Goal: Task Accomplishment & Management: Manage account settings

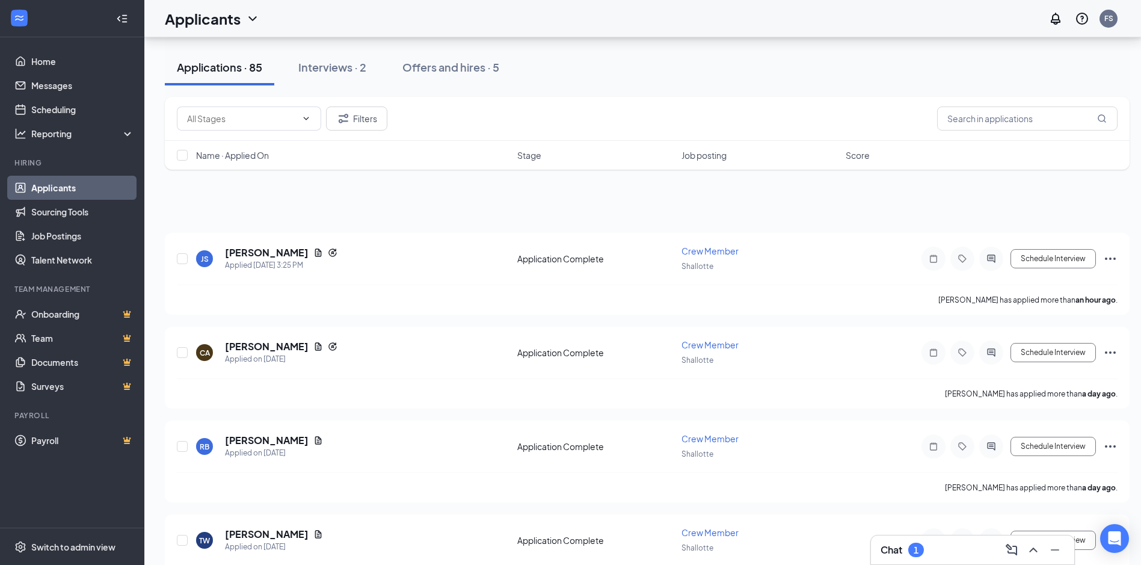
scroll to position [902, 0]
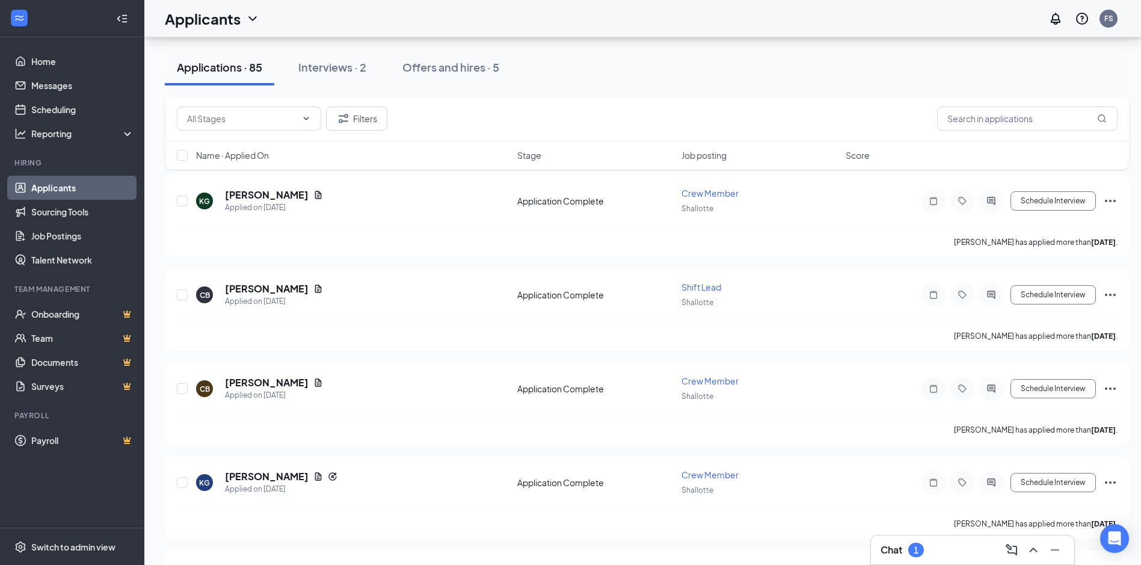
click at [934, 544] on div "Chat 1" at bounding box center [973, 549] width 184 height 19
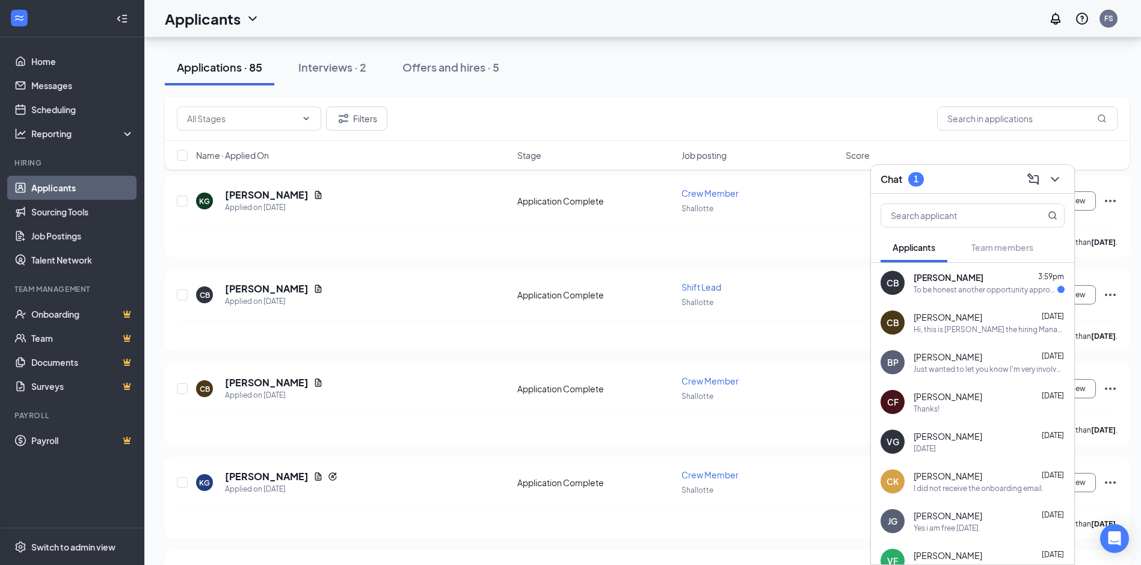
click at [978, 283] on span "[PERSON_NAME]" at bounding box center [949, 277] width 70 height 12
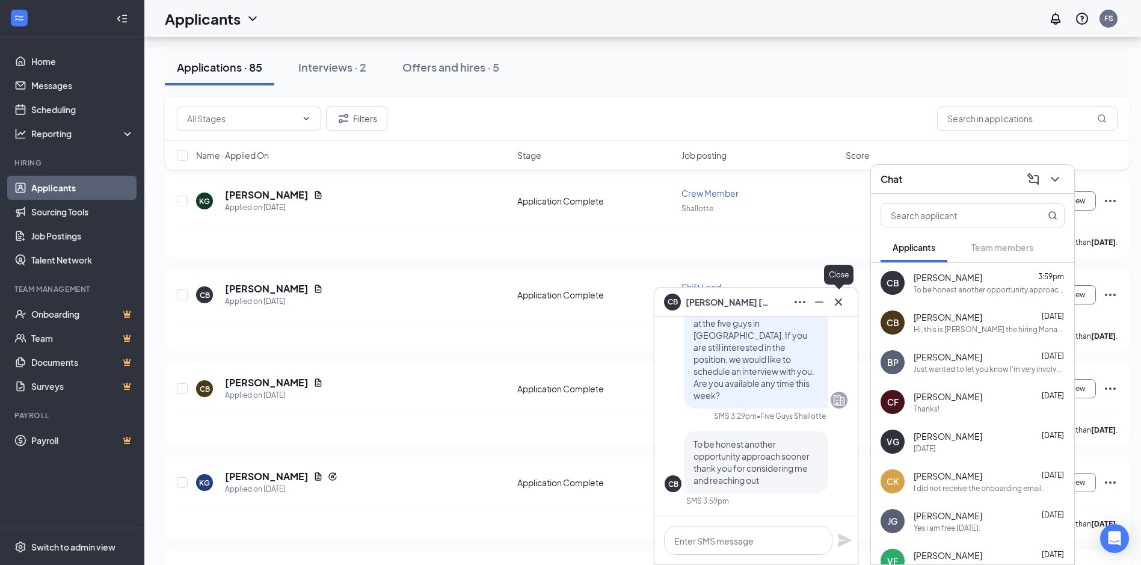
click at [836, 303] on icon "Cross" at bounding box center [838, 302] width 14 height 14
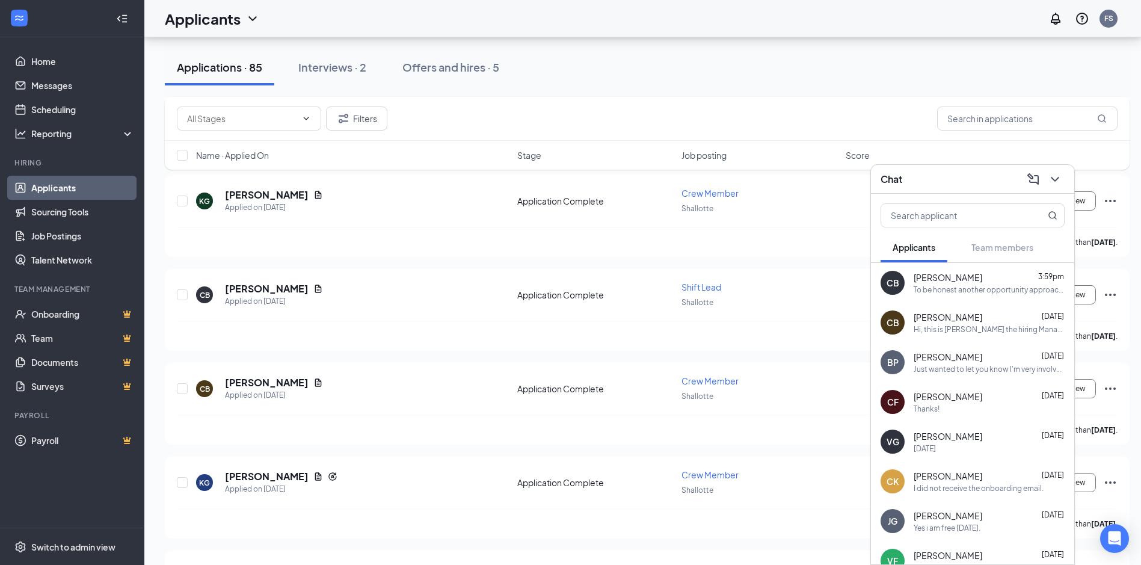
click at [962, 275] on span "[PERSON_NAME]" at bounding box center [948, 277] width 69 height 12
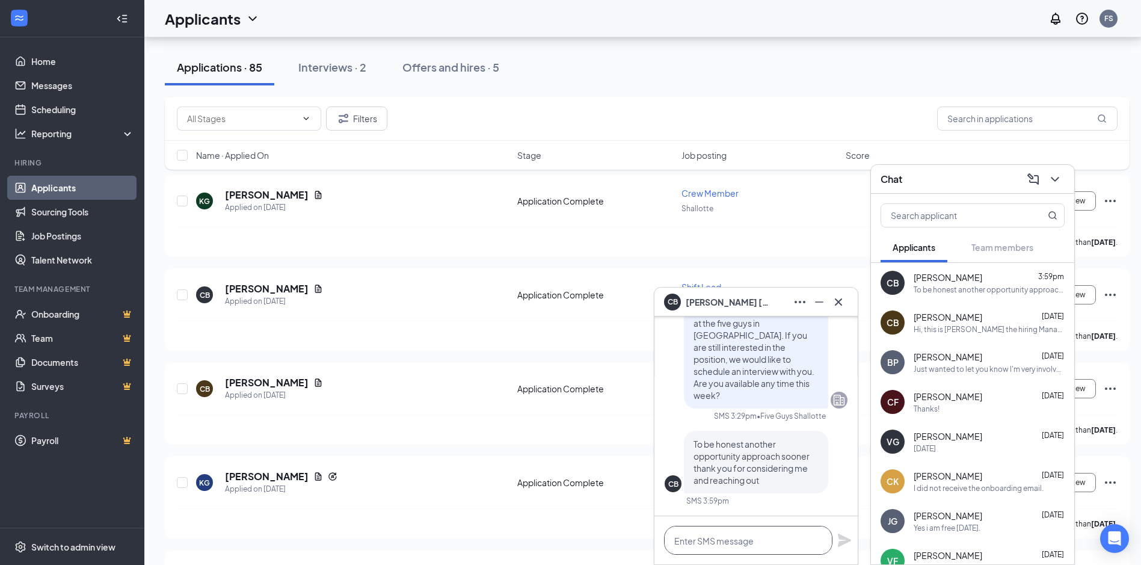
click at [798, 543] on textarea at bounding box center [748, 540] width 168 height 29
type textarea "No Worries! We wish you luck"
click at [848, 529] on div "No Worries! We wish you luck" at bounding box center [755, 540] width 203 height 48
click at [842, 532] on div "No Worries! We wish you luck" at bounding box center [755, 540] width 203 height 48
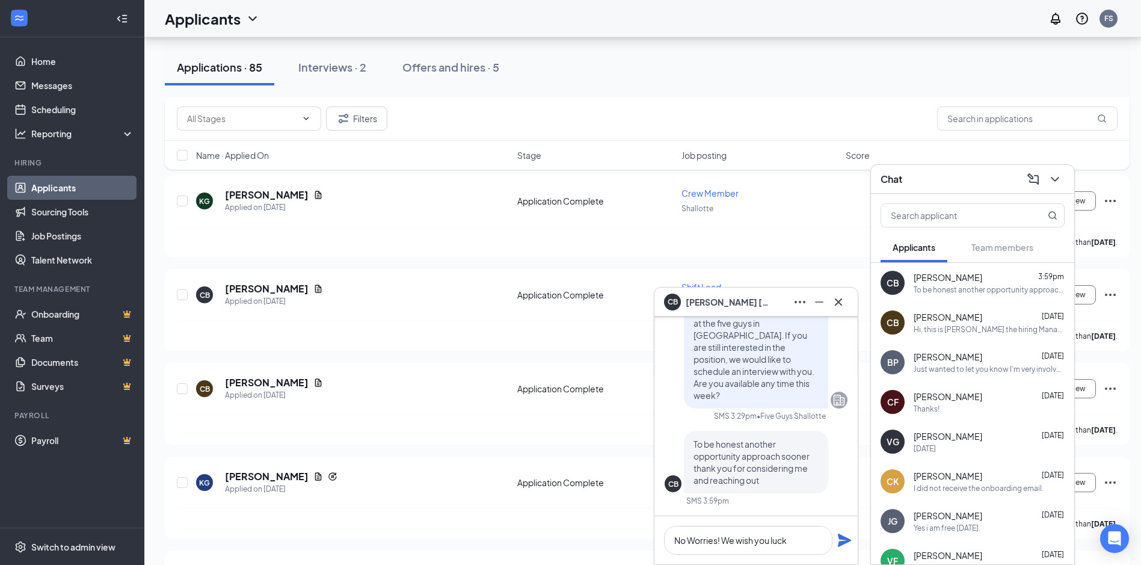
click at [843, 538] on icon "Plane" at bounding box center [844, 539] width 13 height 13
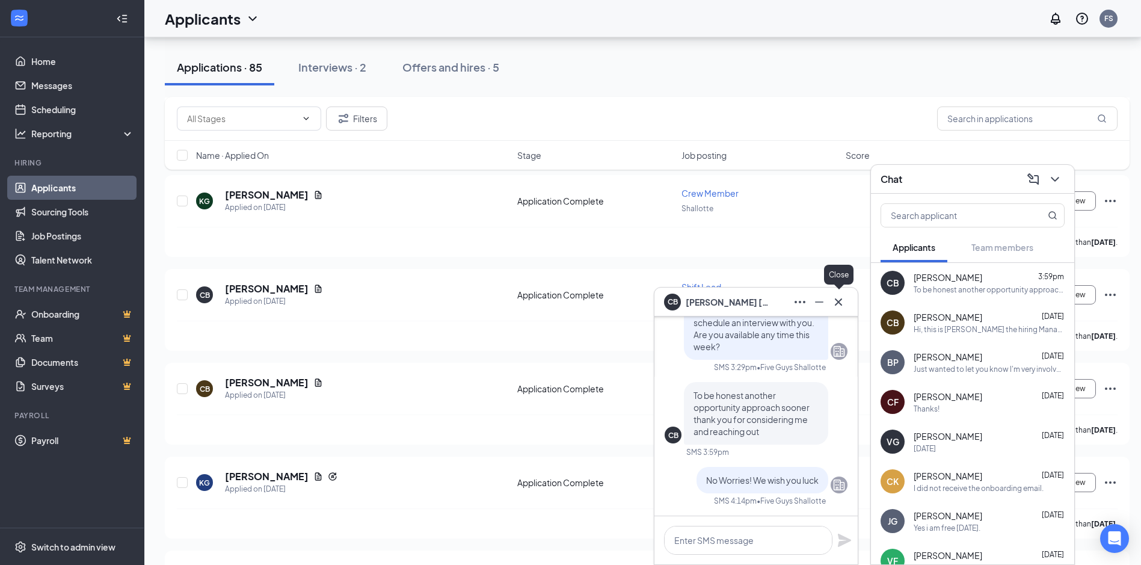
click at [832, 311] on div at bounding box center [838, 301] width 19 height 19
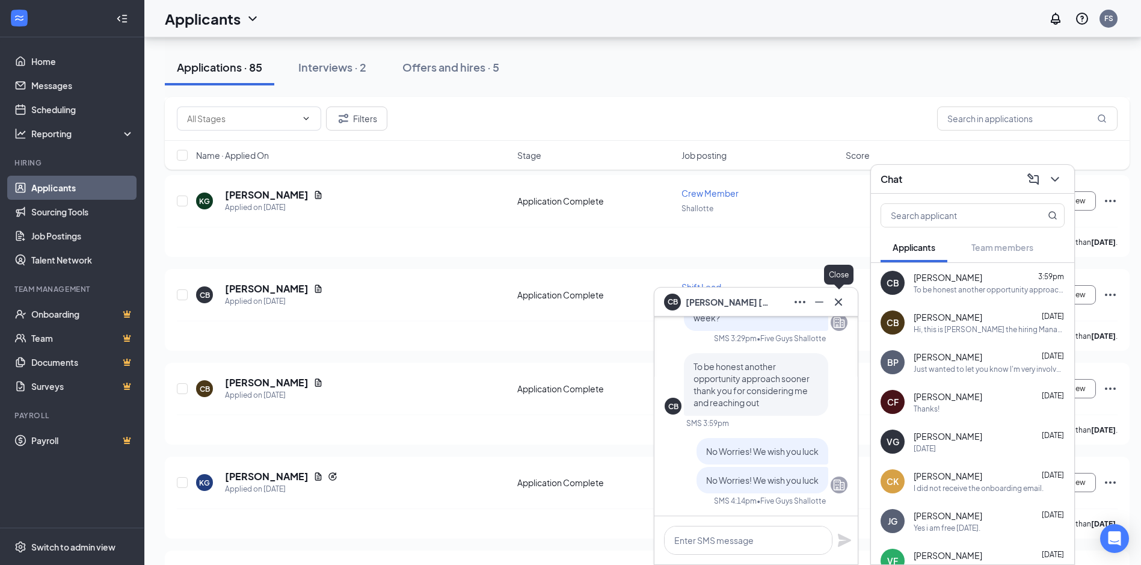
click at [838, 303] on icon "Cross" at bounding box center [838, 302] width 14 height 14
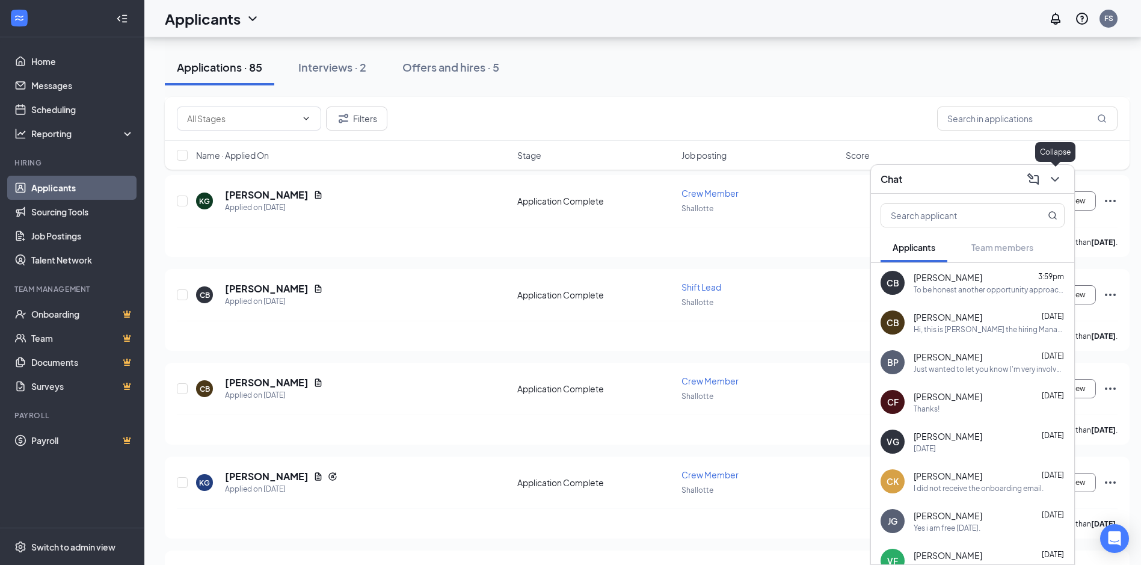
click at [1057, 182] on icon "ChevronDown" at bounding box center [1055, 179] width 14 height 14
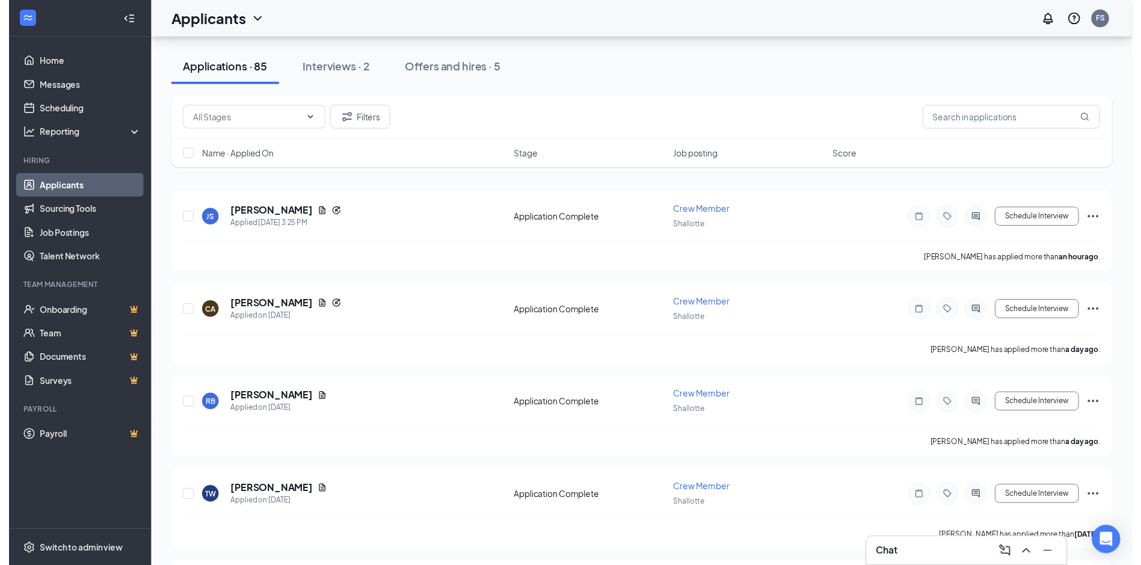
scroll to position [60, 0]
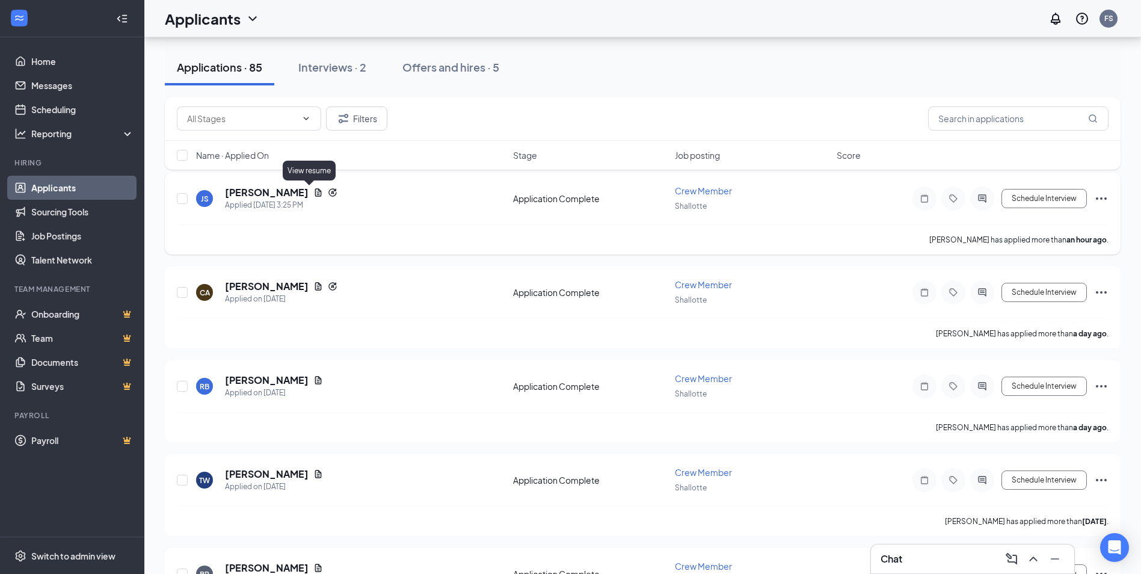
click at [315, 190] on icon "Document" at bounding box center [318, 192] width 7 height 8
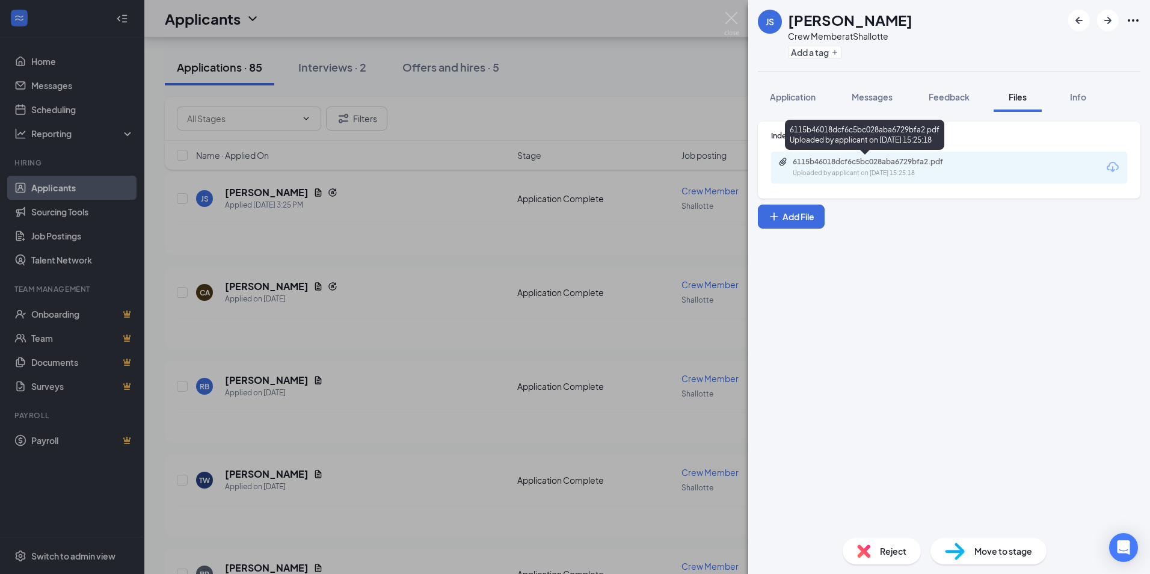
click at [876, 162] on div "6115b46018dcf6c5bc028aba6729bfa2.pdf" at bounding box center [877, 162] width 168 height 10
click at [506, 111] on div "[PERSON_NAME] Sterowski Crew Member at Shallotte Add a tag Application Messages…" at bounding box center [575, 287] width 1150 height 574
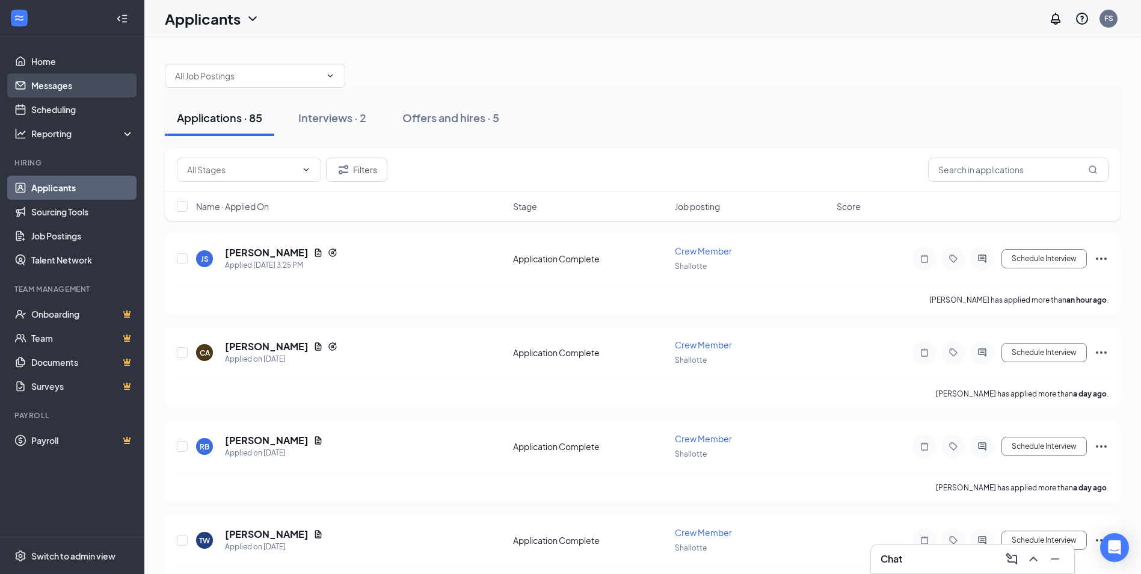
click at [64, 85] on link "Messages" at bounding box center [82, 85] width 103 height 24
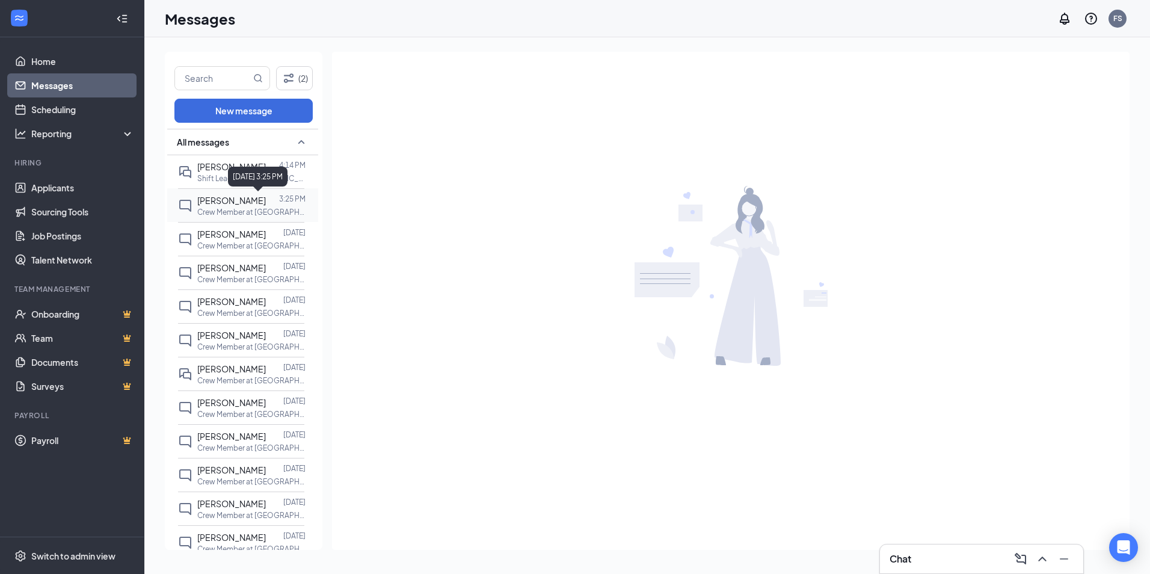
scroll to position [46, 0]
click at [250, 211] on p "Crew Member at [GEOGRAPHIC_DATA]" at bounding box center [251, 212] width 108 height 10
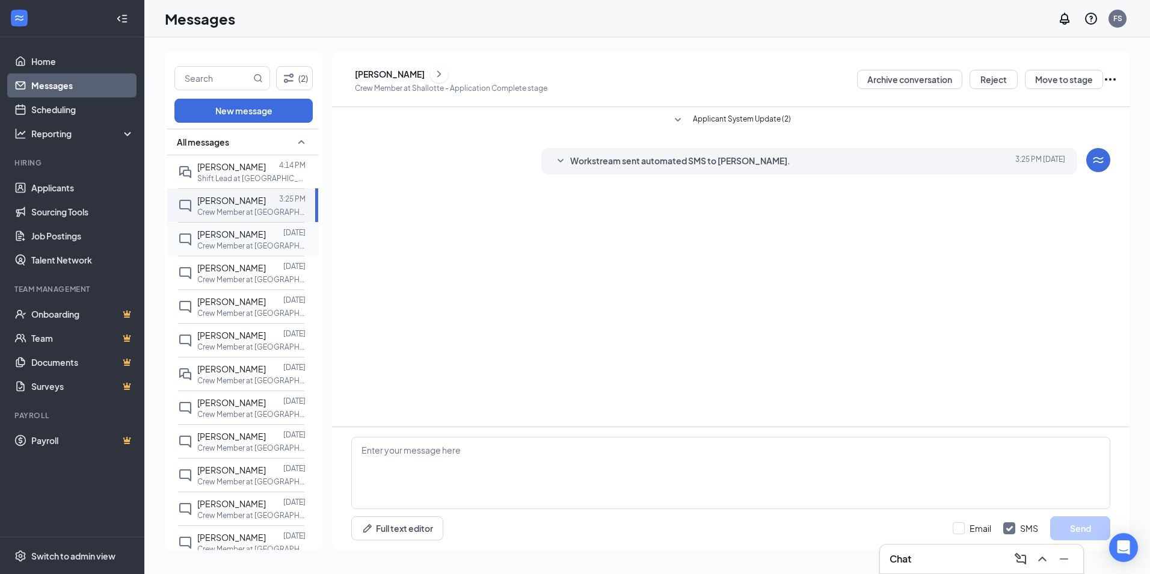
click at [250, 241] on div "[PERSON_NAME]" at bounding box center [231, 233] width 69 height 13
click at [206, 206] on div "[PERSON_NAME]" at bounding box center [231, 200] width 69 height 13
drag, startPoint x: 73, startPoint y: 192, endPoint x: 120, endPoint y: 201, distance: 48.4
click at [73, 192] on link "Applicants" at bounding box center [82, 188] width 103 height 24
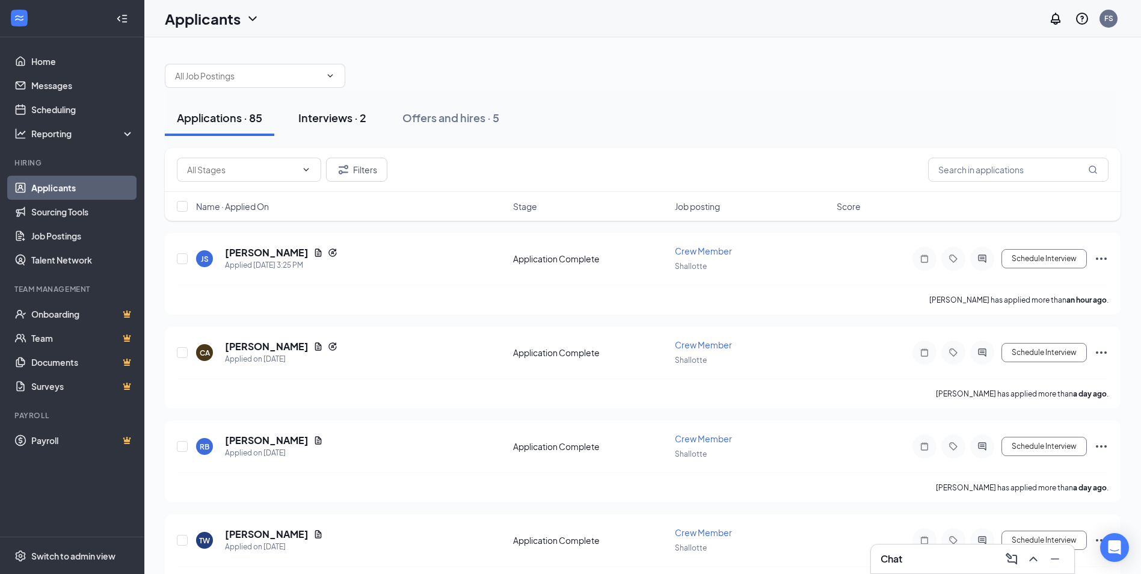
click at [349, 127] on button "Interviews · 2" at bounding box center [332, 118] width 92 height 36
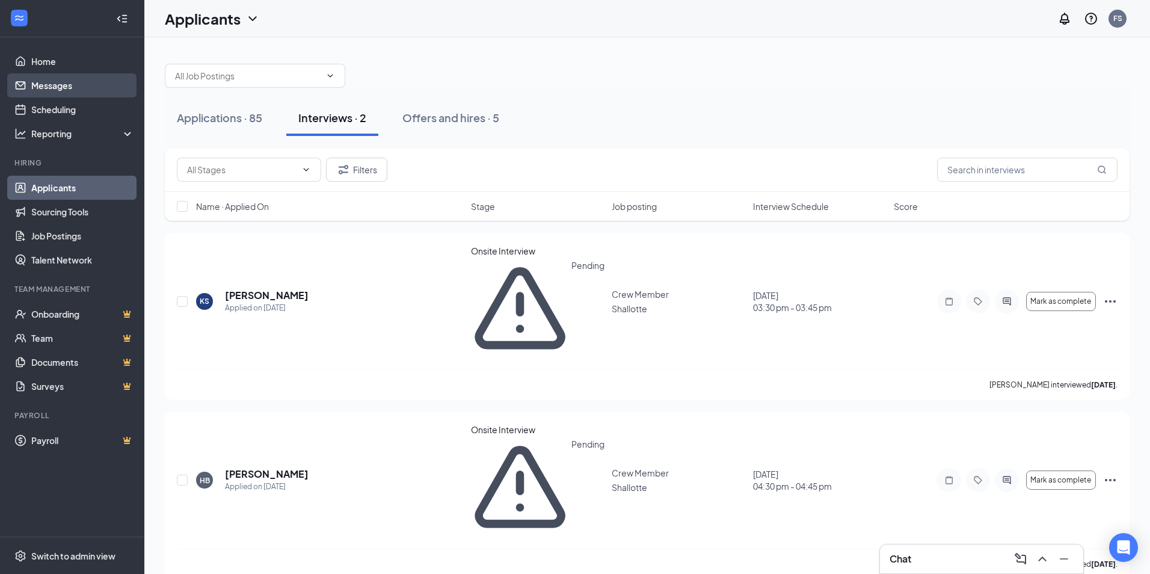
click at [67, 87] on link "Messages" at bounding box center [82, 85] width 103 height 24
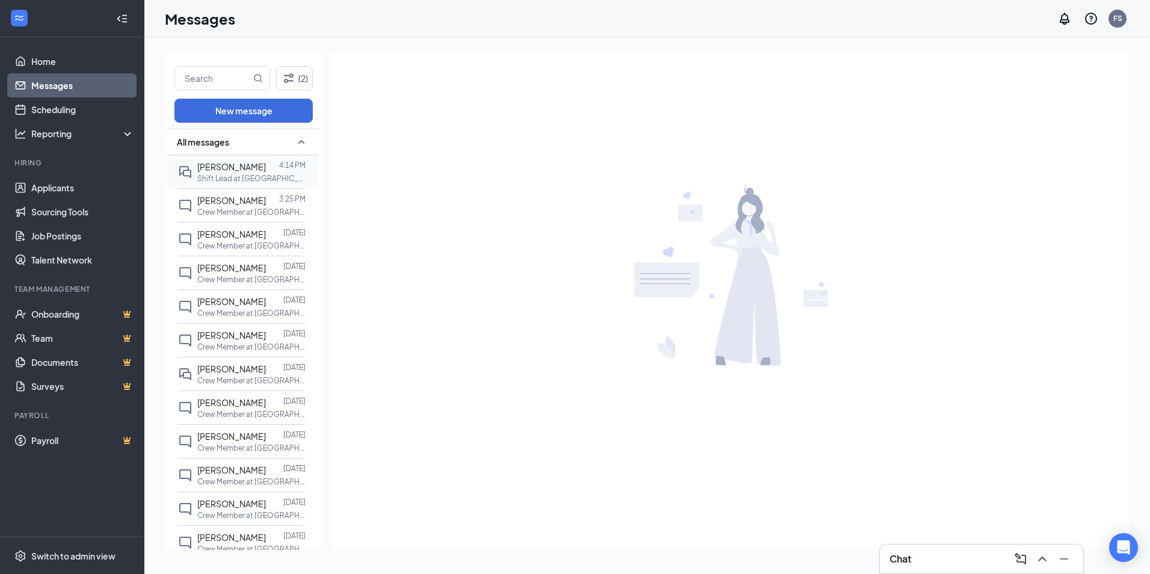
click at [239, 170] on span "[PERSON_NAME]" at bounding box center [231, 166] width 69 height 11
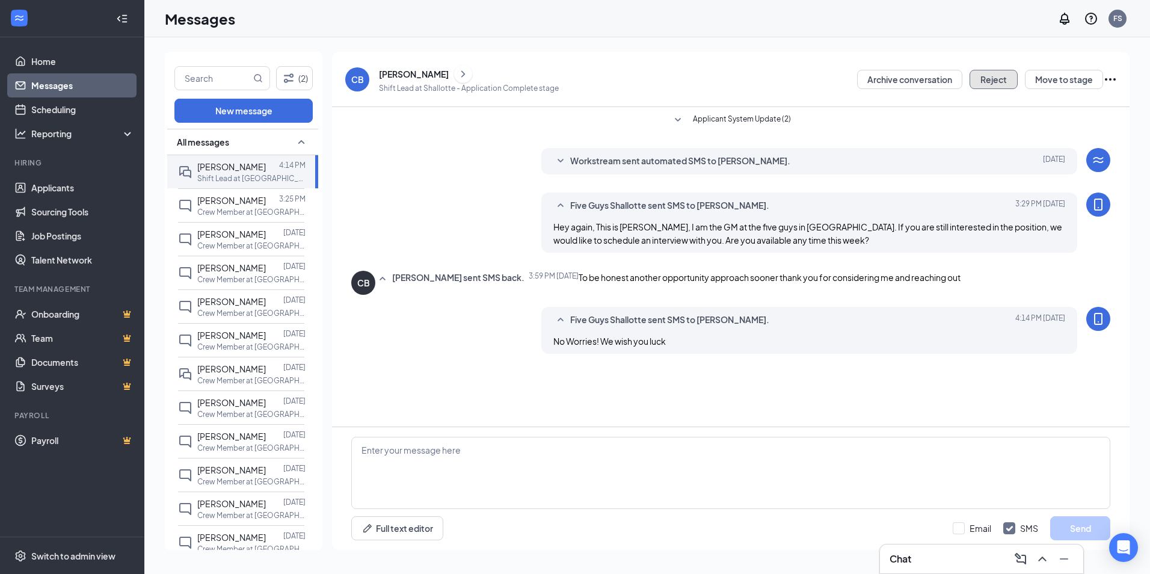
click at [989, 80] on button "Reject" at bounding box center [994, 79] width 48 height 19
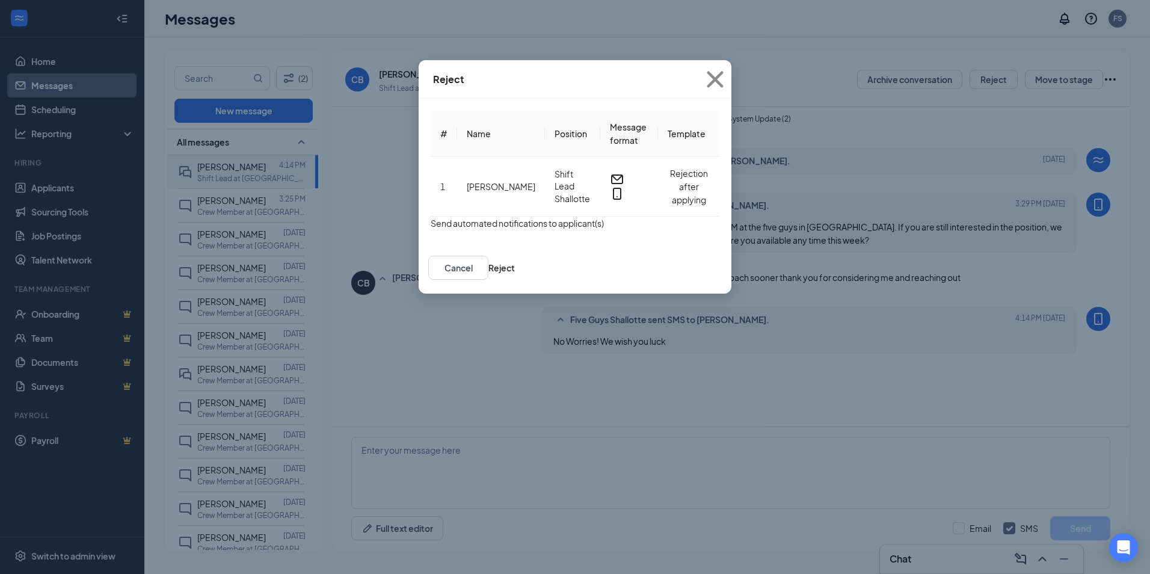
click at [431, 230] on button "button" at bounding box center [431, 223] width 0 height 13
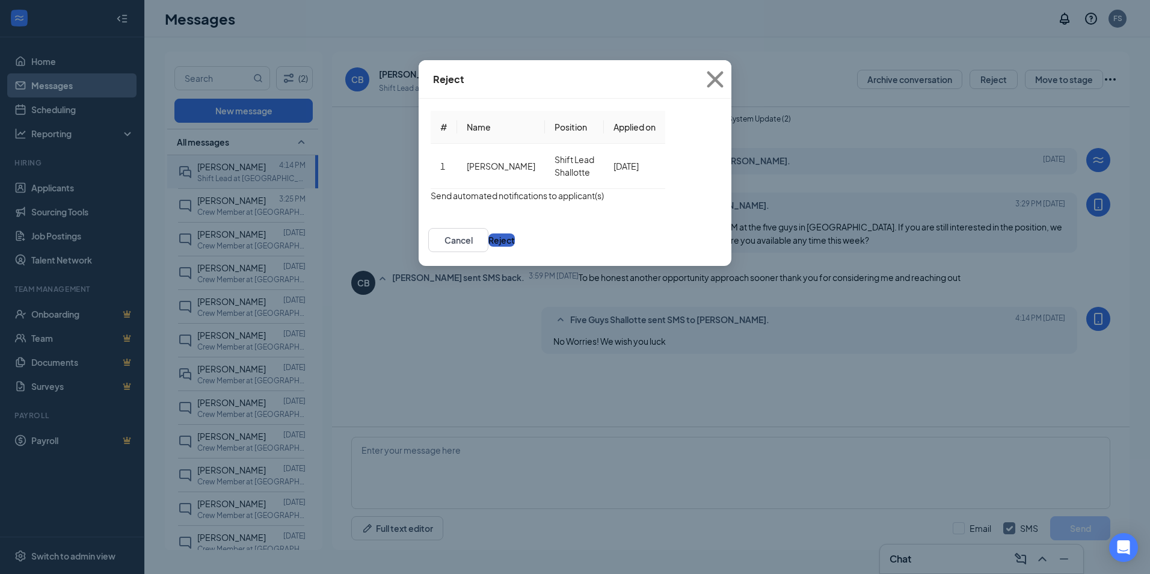
click at [515, 247] on button "Reject" at bounding box center [501, 239] width 26 height 13
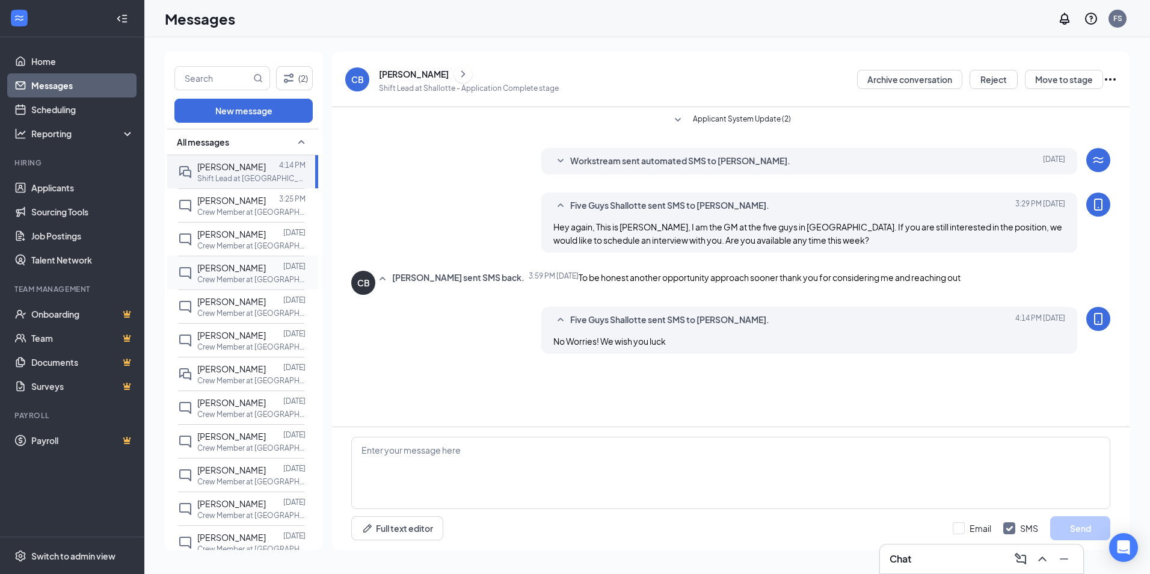
click at [269, 274] on div at bounding box center [274, 267] width 17 height 13
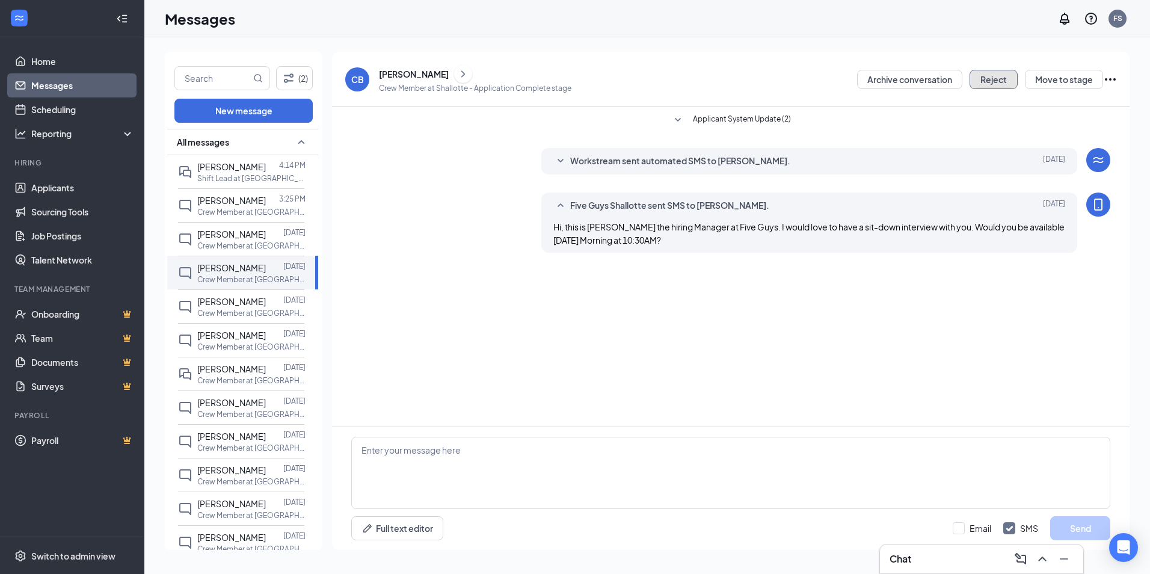
click at [979, 74] on button "Reject" at bounding box center [994, 79] width 48 height 19
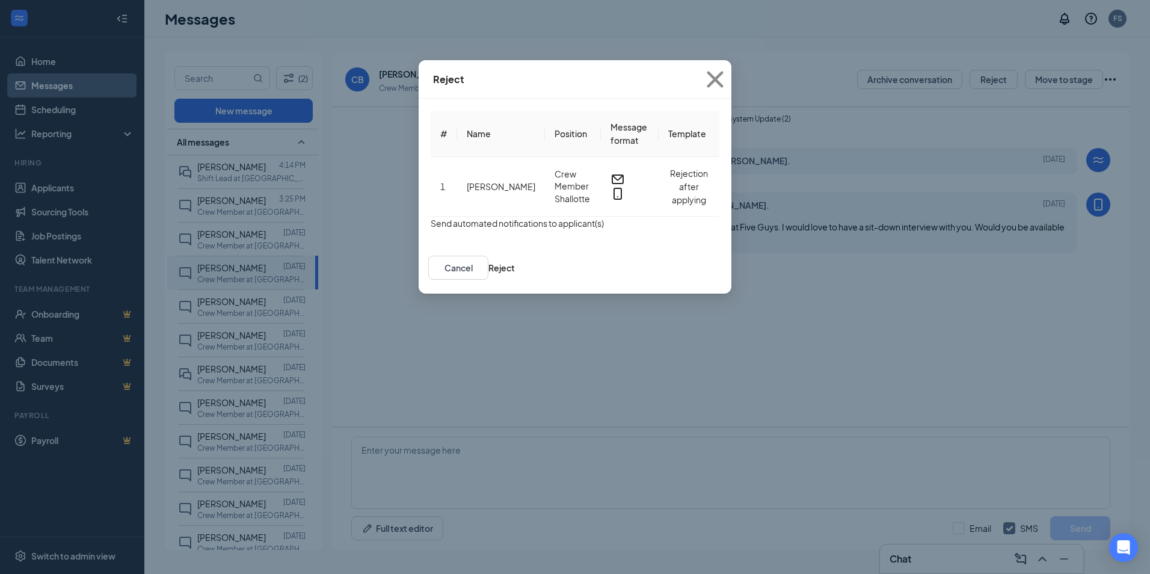
click at [431, 230] on button "button" at bounding box center [431, 223] width 0 height 13
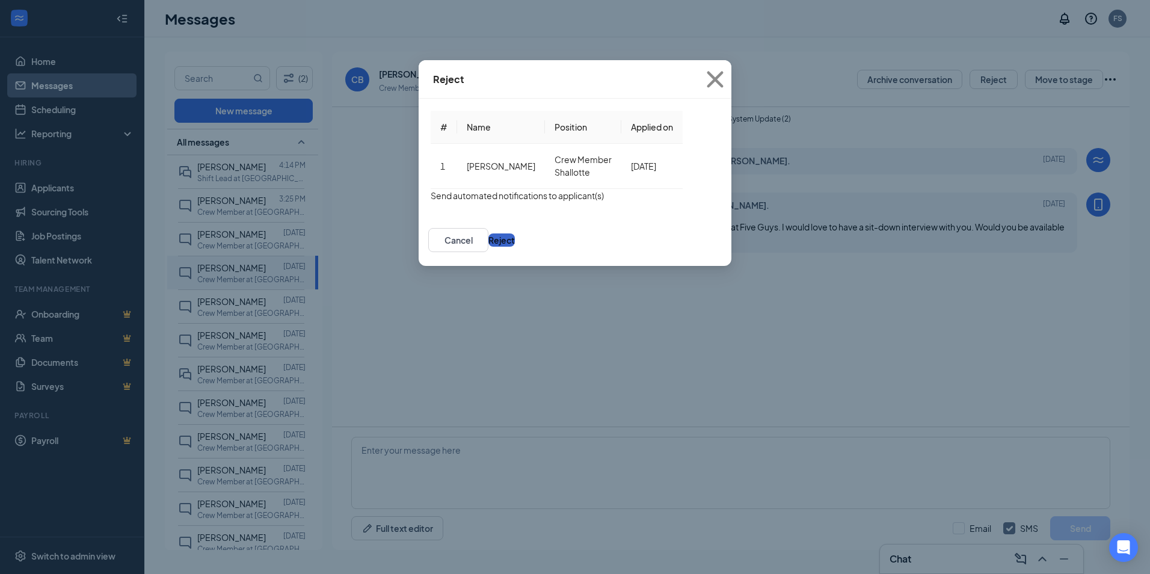
click at [515, 247] on button "Reject" at bounding box center [501, 239] width 26 height 13
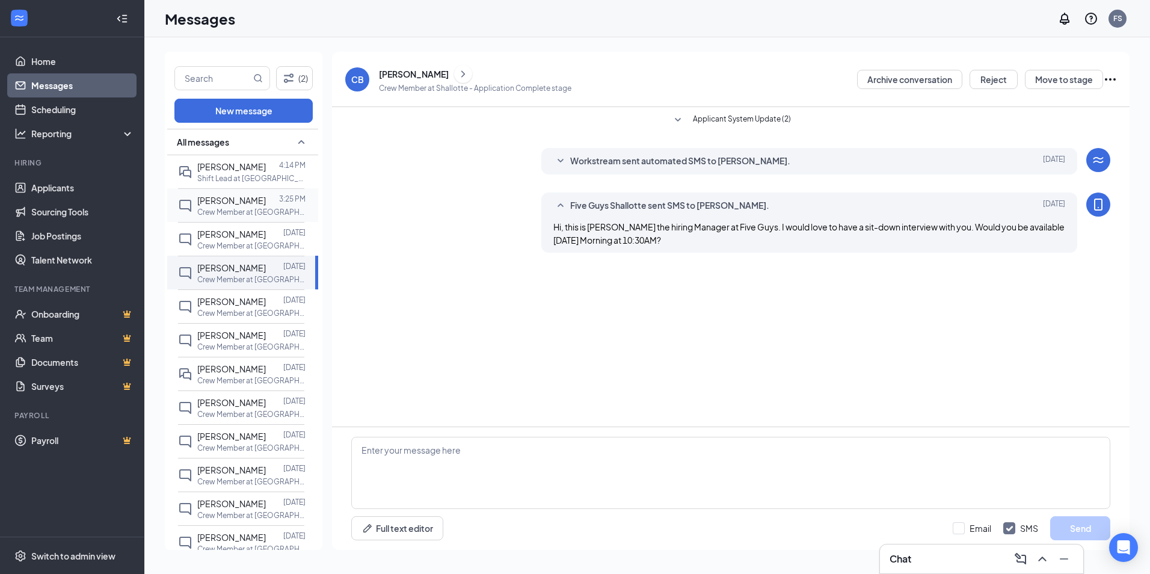
click at [239, 201] on span "[PERSON_NAME]" at bounding box center [231, 200] width 69 height 11
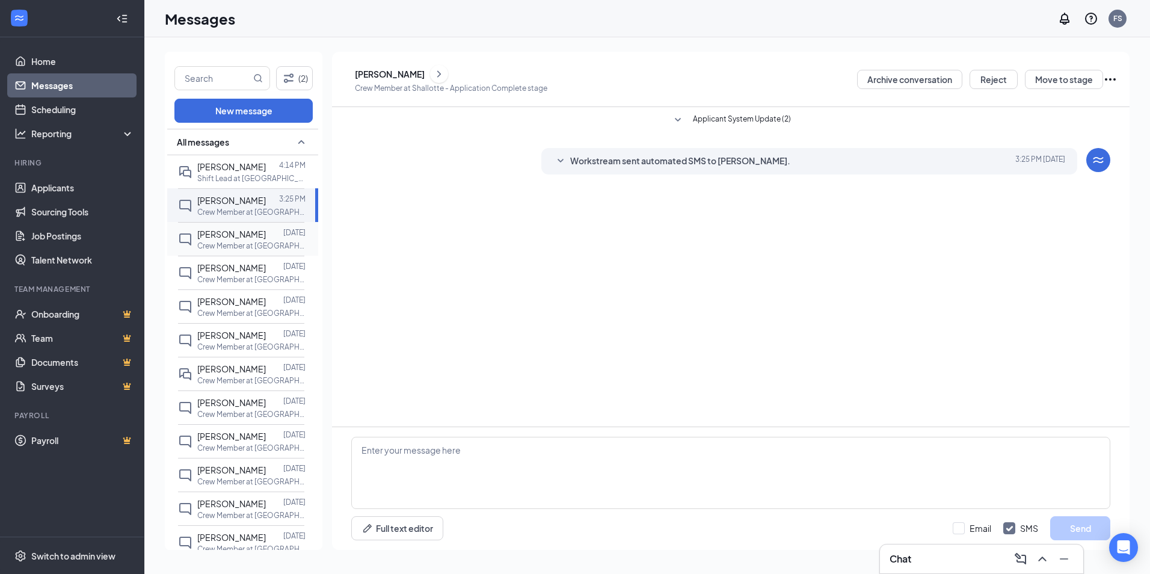
click at [215, 239] on span "[PERSON_NAME]" at bounding box center [231, 234] width 69 height 11
click at [235, 273] on span "[PERSON_NAME]" at bounding box center [231, 267] width 69 height 11
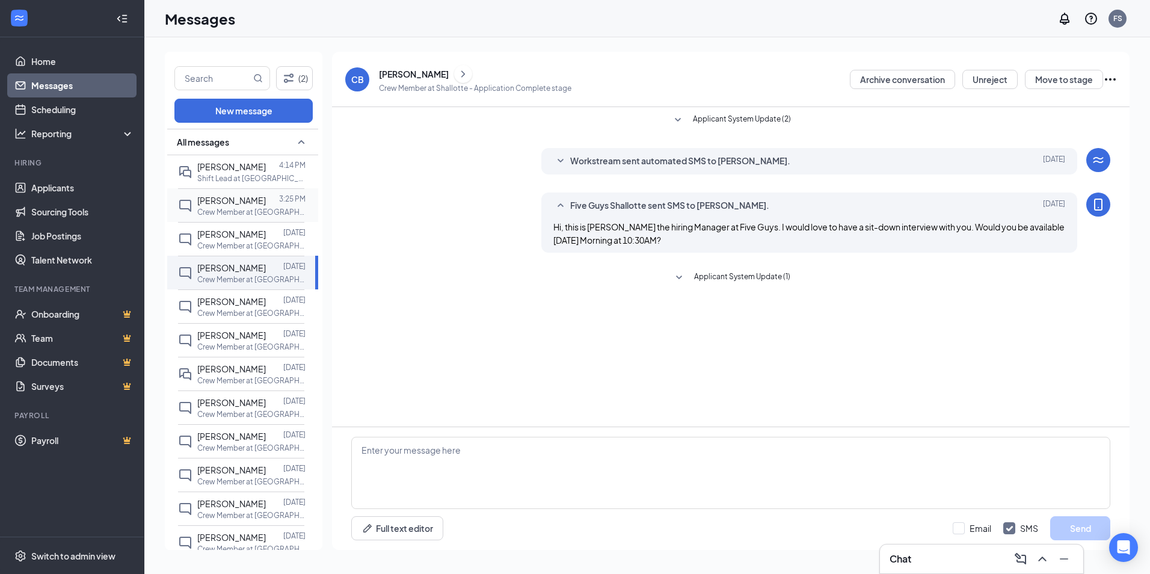
click at [266, 200] on div at bounding box center [272, 200] width 13 height 13
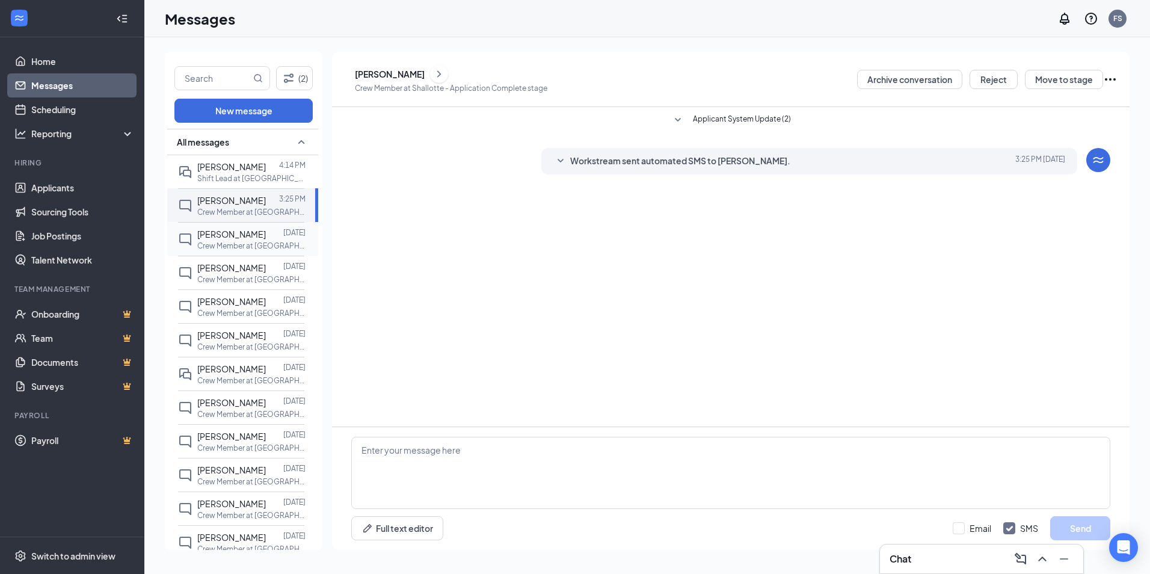
click at [283, 241] on div "[DATE]" at bounding box center [294, 233] width 22 height 13
click at [266, 375] on div at bounding box center [274, 368] width 17 height 13
